Goal: Information Seeking & Learning: Learn about a topic

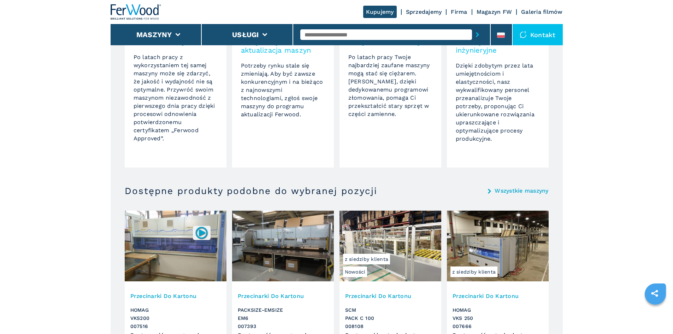
scroll to position [530, 0]
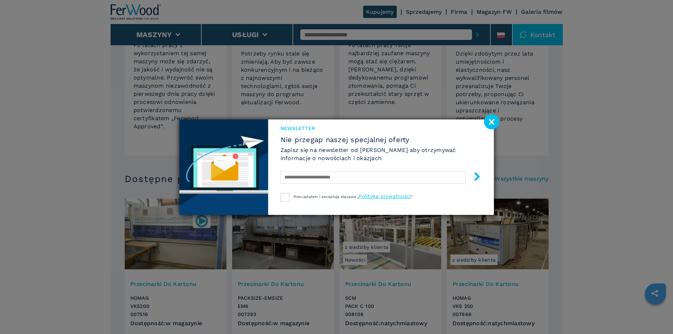
click at [492, 122] on image at bounding box center [491, 121] width 15 height 15
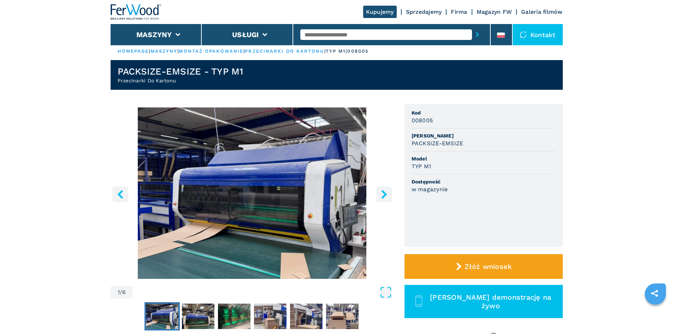
scroll to position [0, 0]
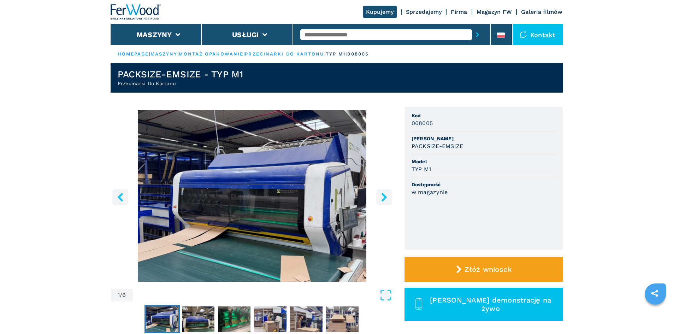
click at [282, 185] on img "Go to Slide 1" at bounding box center [252, 195] width 283 height 171
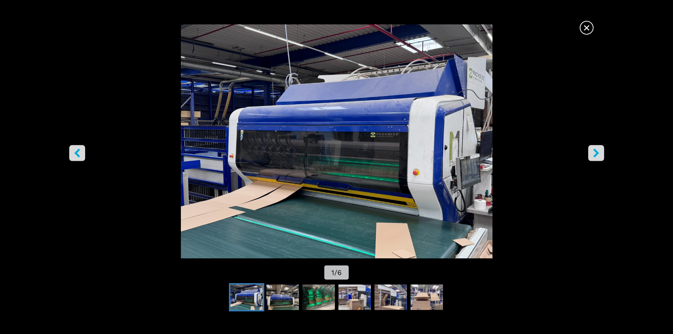
click at [593, 155] on icon "right-button" at bounding box center [595, 152] width 9 height 9
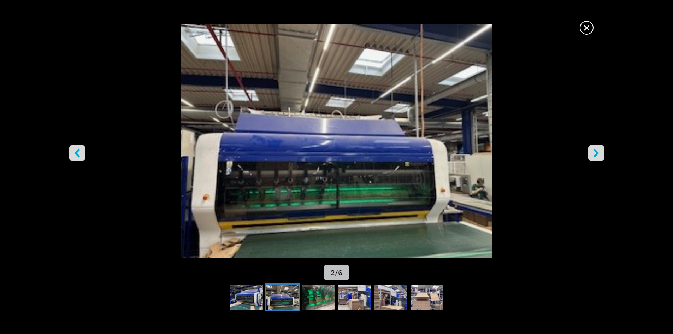
click at [592, 155] on icon "right-button" at bounding box center [595, 152] width 9 height 9
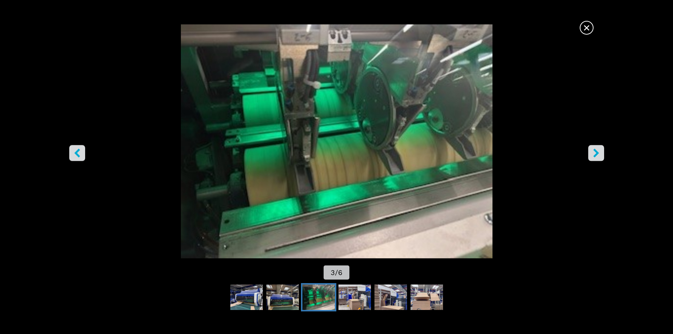
click at [592, 155] on icon "right-button" at bounding box center [595, 152] width 9 height 9
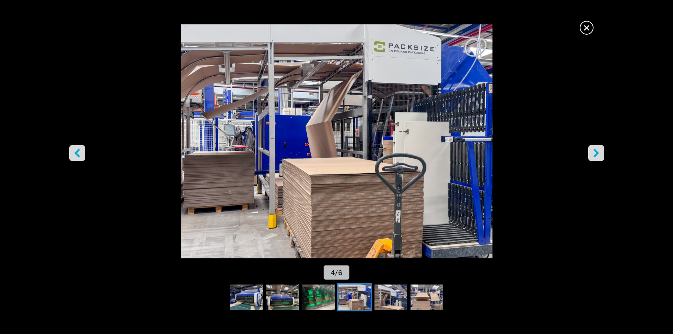
click at [592, 155] on icon "right-button" at bounding box center [595, 152] width 9 height 9
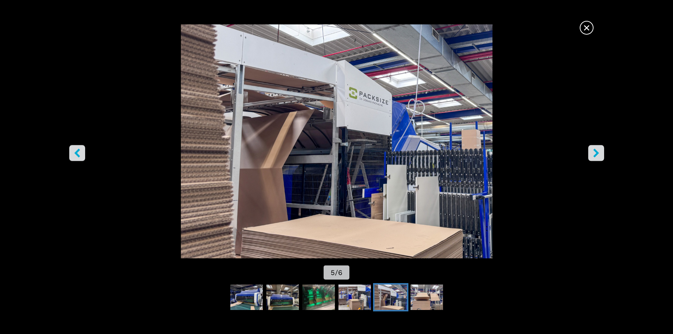
click at [592, 155] on icon "right-button" at bounding box center [595, 152] width 9 height 9
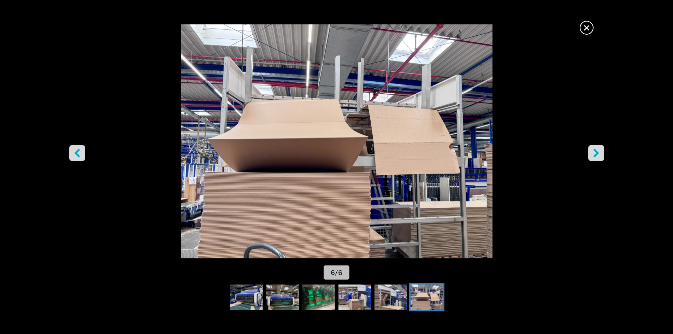
click at [592, 155] on icon "right-button" at bounding box center [595, 152] width 9 height 9
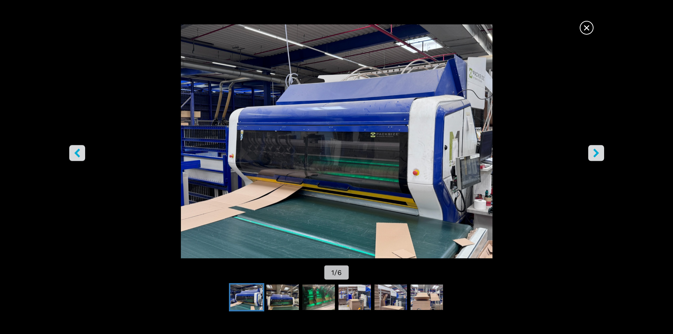
click at [592, 155] on icon "right-button" at bounding box center [595, 152] width 9 height 9
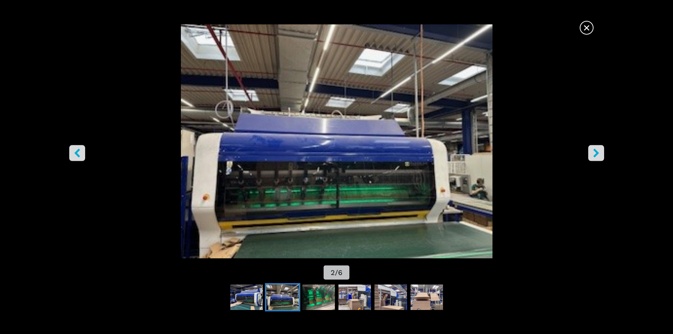
click at [592, 155] on icon "right-button" at bounding box center [595, 152] width 9 height 9
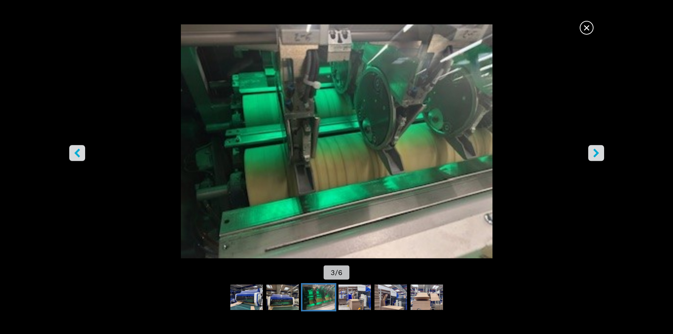
click at [592, 155] on icon "right-button" at bounding box center [595, 152] width 9 height 9
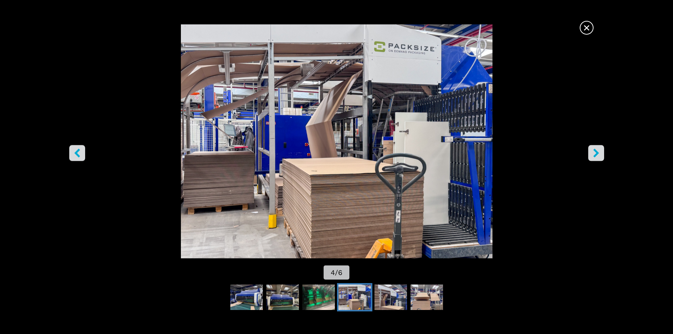
click at [586, 29] on span "×" at bounding box center [586, 26] width 12 height 12
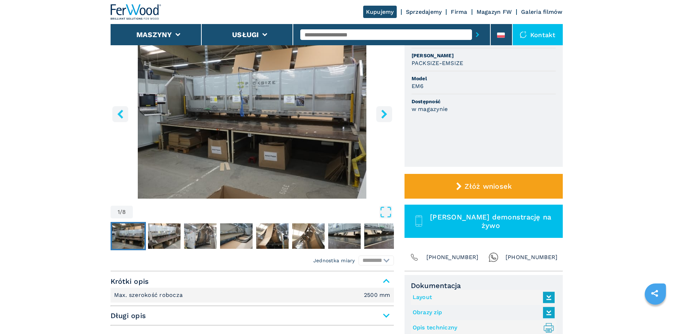
scroll to position [71, 0]
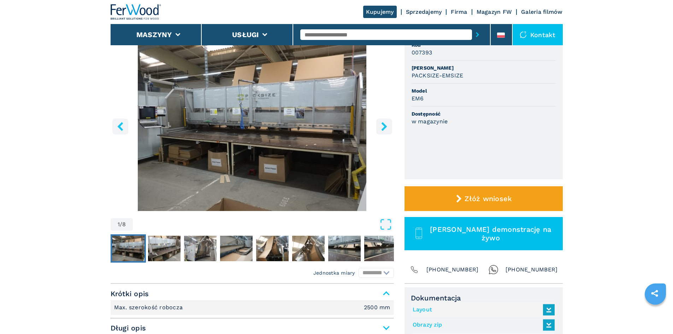
click at [385, 125] on icon "right-button" at bounding box center [384, 126] width 6 height 9
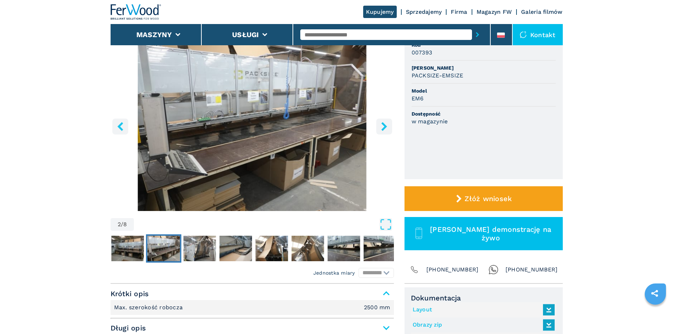
click at [384, 125] on icon "right-button" at bounding box center [384, 126] width 6 height 9
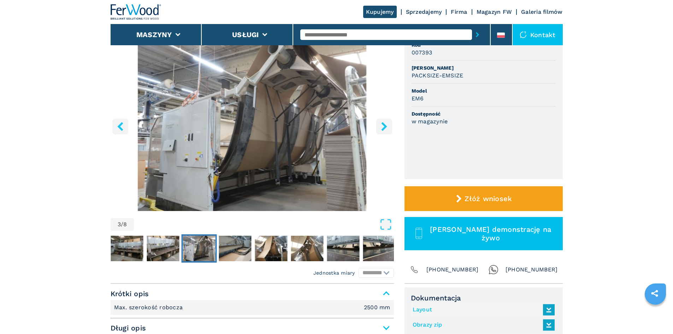
click at [384, 125] on icon "right-button" at bounding box center [384, 126] width 6 height 9
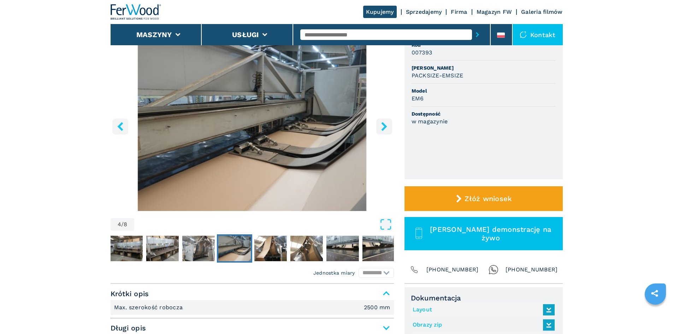
click at [384, 125] on icon "right-button" at bounding box center [384, 126] width 6 height 9
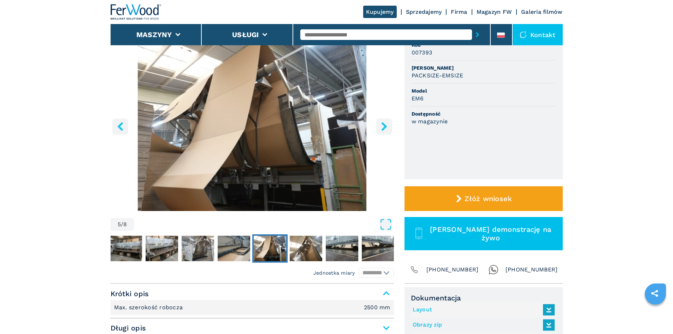
click at [384, 125] on icon "right-button" at bounding box center [384, 126] width 6 height 9
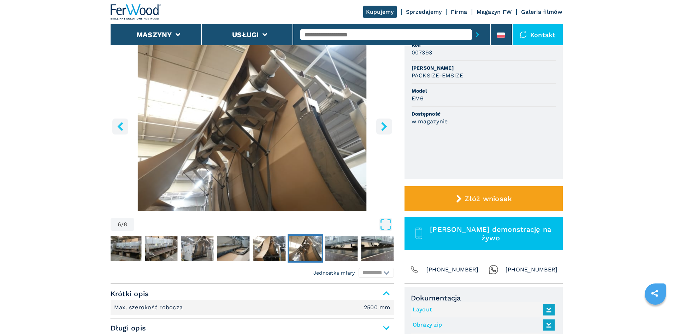
click at [384, 125] on icon "right-button" at bounding box center [384, 126] width 6 height 9
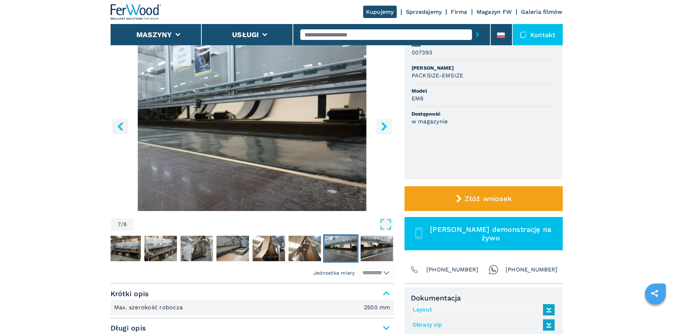
click at [384, 125] on icon "right-button" at bounding box center [384, 126] width 6 height 9
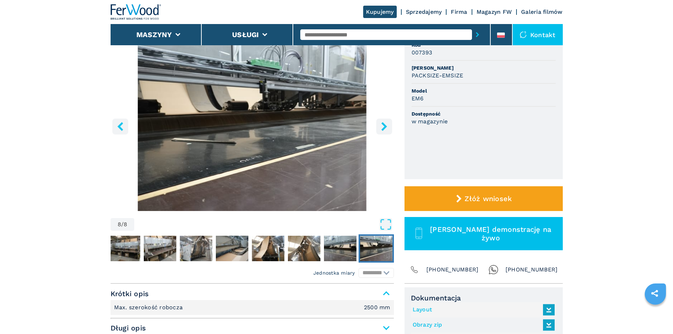
click at [384, 125] on icon "right-button" at bounding box center [384, 126] width 6 height 9
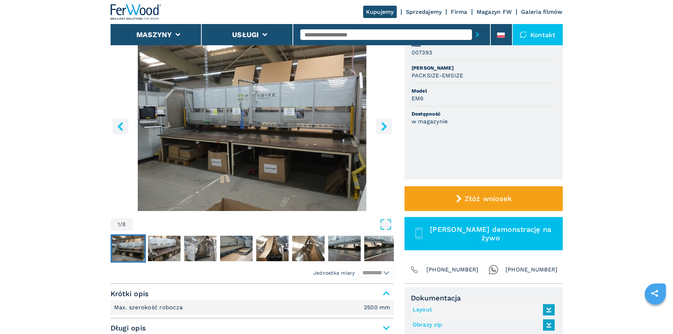
click at [384, 125] on icon "right-button" at bounding box center [384, 126] width 6 height 9
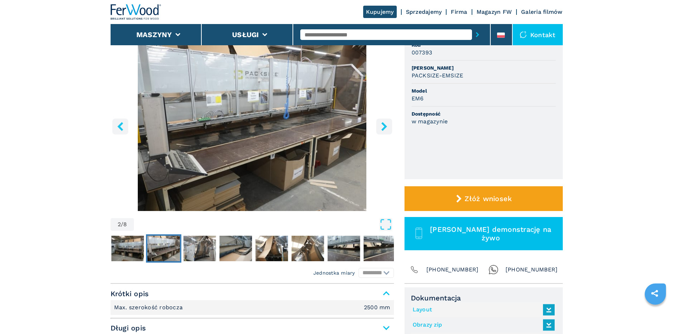
click at [384, 125] on icon "right-button" at bounding box center [384, 126] width 6 height 9
